Goal: Find specific page/section

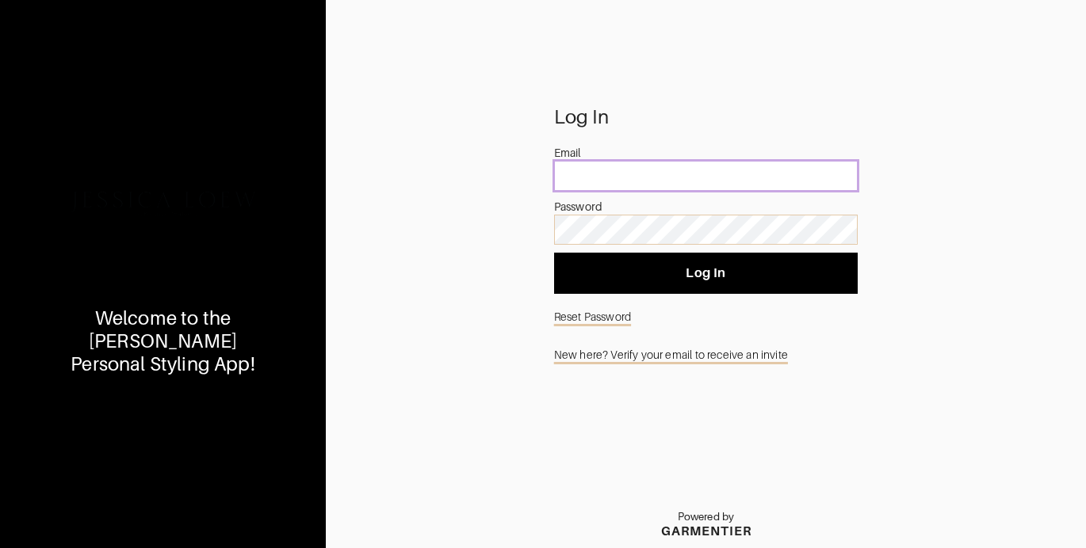
type input "[EMAIL_ADDRESS][DOMAIN_NAME]"
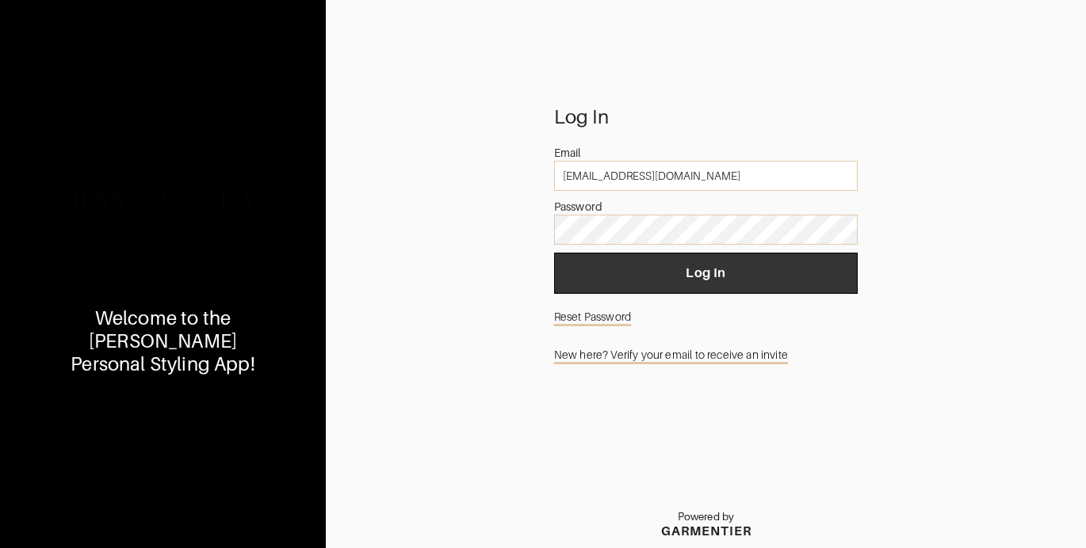
click at [676, 283] on button "Log In" at bounding box center [706, 273] width 304 height 41
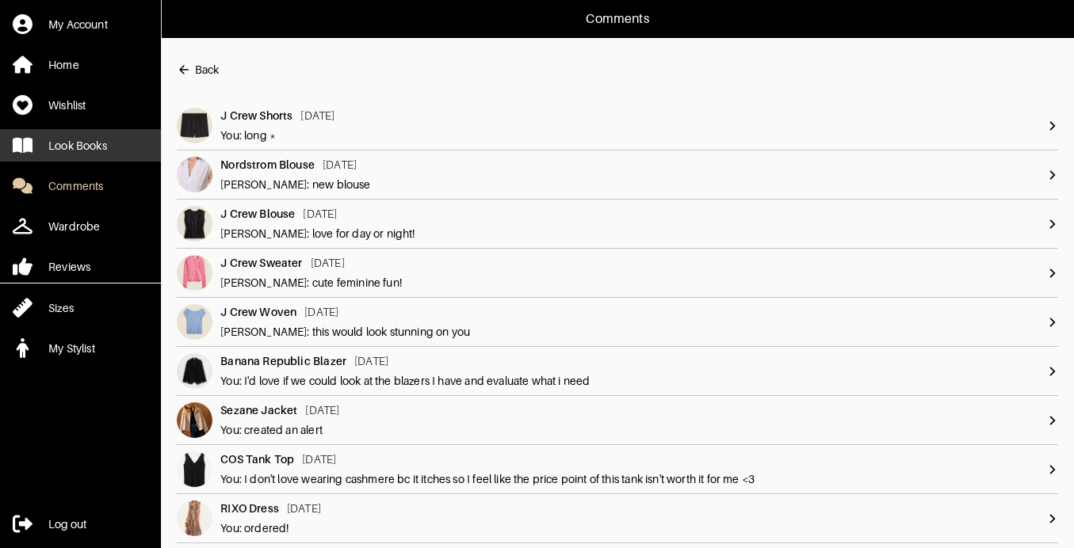
click at [94, 152] on div "Look Books" at bounding box center [77, 146] width 59 height 16
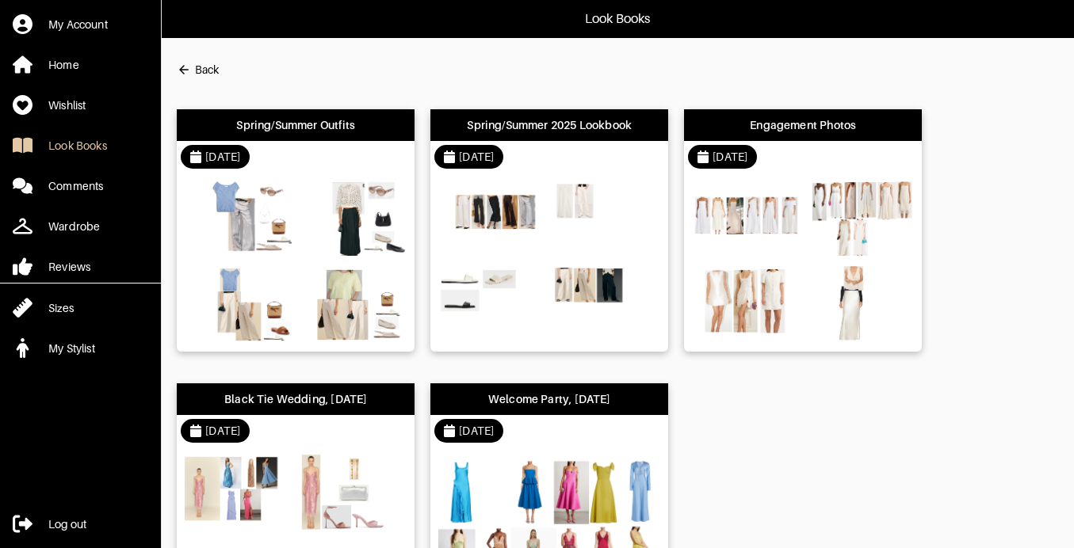
click at [344, 128] on div "Spring/Summer Outfits" at bounding box center [295, 125] width 119 height 16
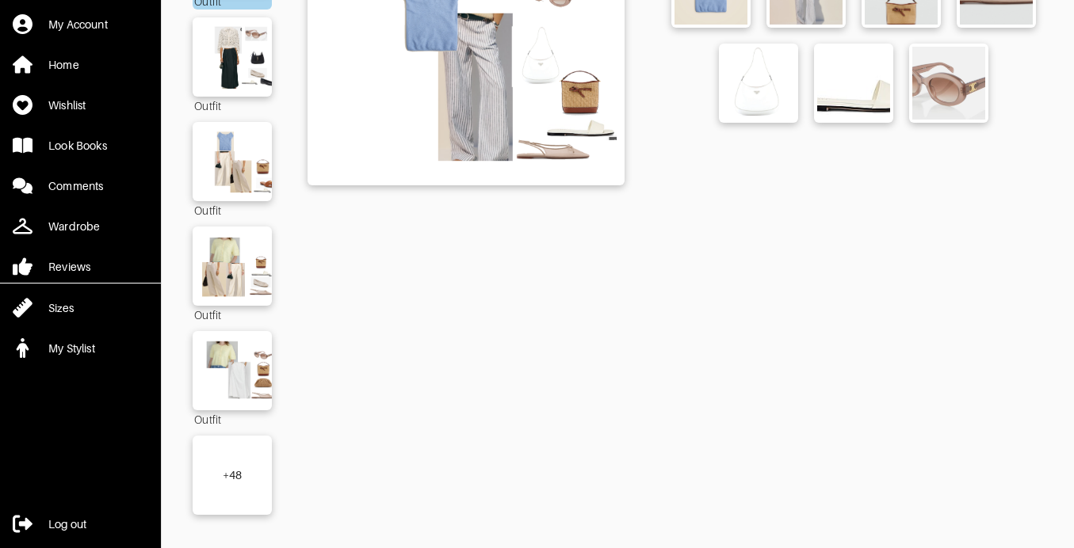
click at [242, 468] on div "+ 48" at bounding box center [233, 476] width 20 height 16
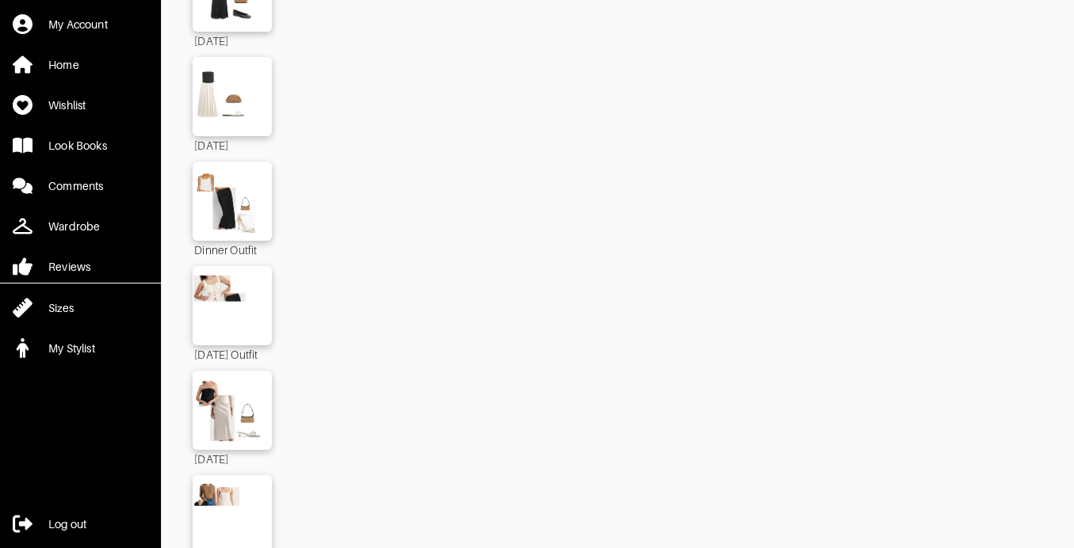
scroll to position [1533, 0]
